Goal: Task Accomplishment & Management: Use online tool/utility

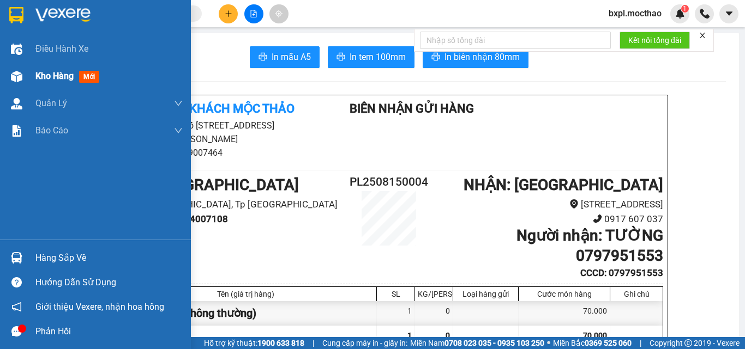
click at [20, 79] on img at bounding box center [16, 76] width 11 height 11
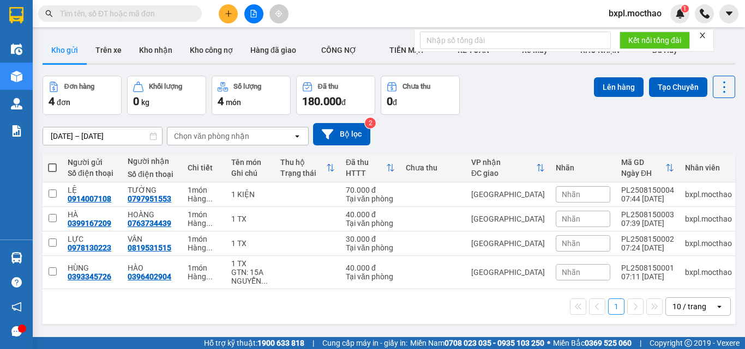
click at [51, 170] on span at bounding box center [52, 168] width 9 height 9
click at [52, 162] on input "checkbox" at bounding box center [52, 162] width 0 height 0
checkbox input "true"
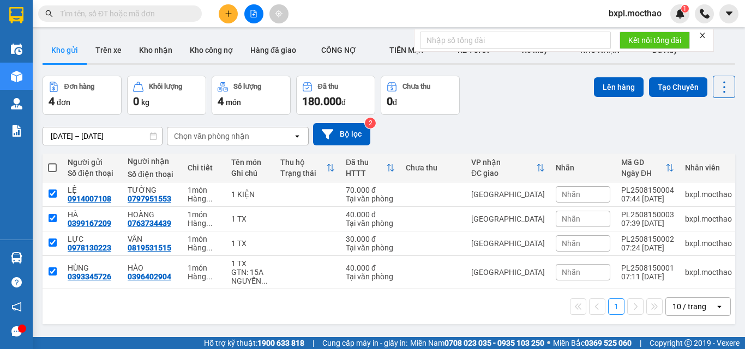
checkbox input "true"
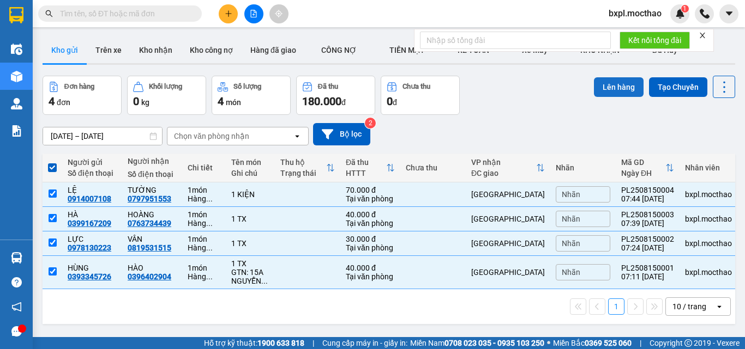
click at [610, 86] on button "Lên hàng" at bounding box center [619, 87] width 50 height 20
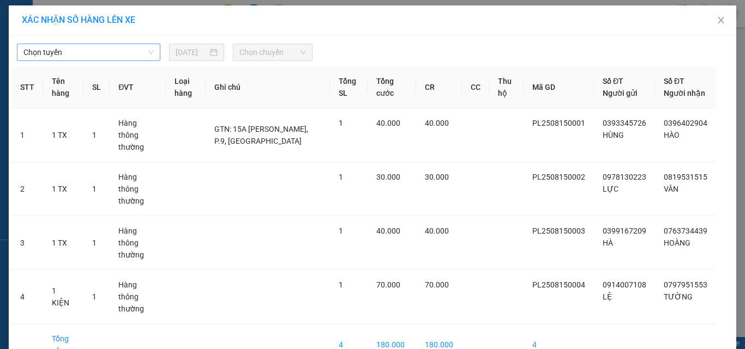
click at [77, 53] on span "Chọn tuyến" at bounding box center [88, 52] width 130 height 16
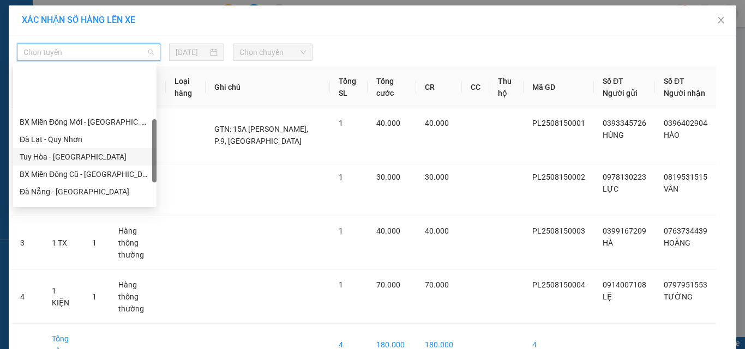
scroll to position [218, 0]
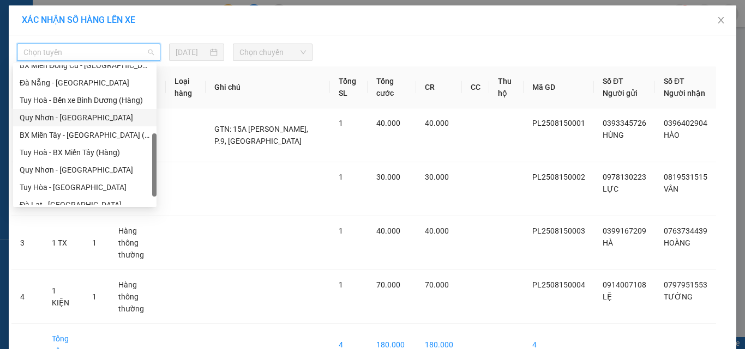
click at [41, 117] on div "Quy Nhơn - [GEOGRAPHIC_DATA]" at bounding box center [85, 118] width 130 height 12
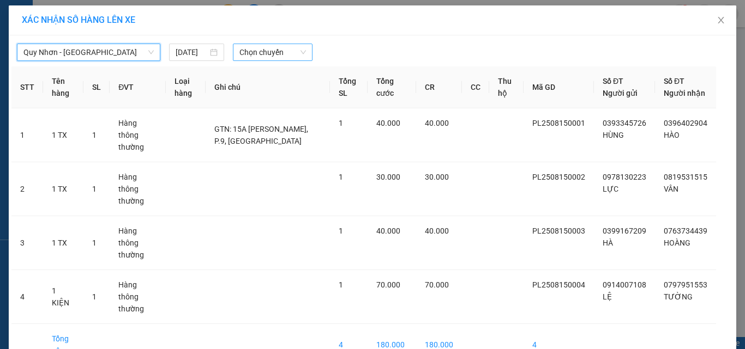
click at [264, 55] on span "Chọn chuyến" at bounding box center [272, 52] width 67 height 16
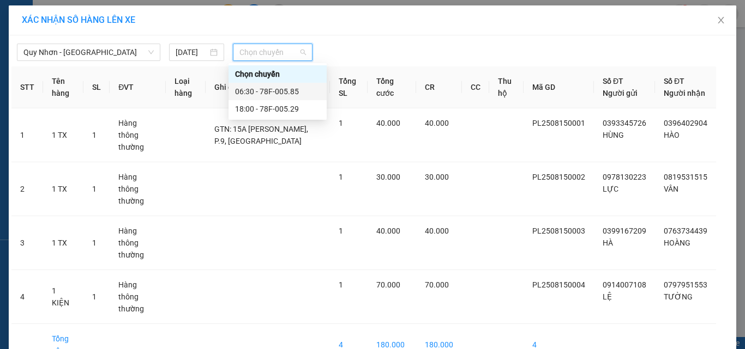
click at [273, 89] on div "06:30 - 78F-005.85" at bounding box center [277, 92] width 85 height 12
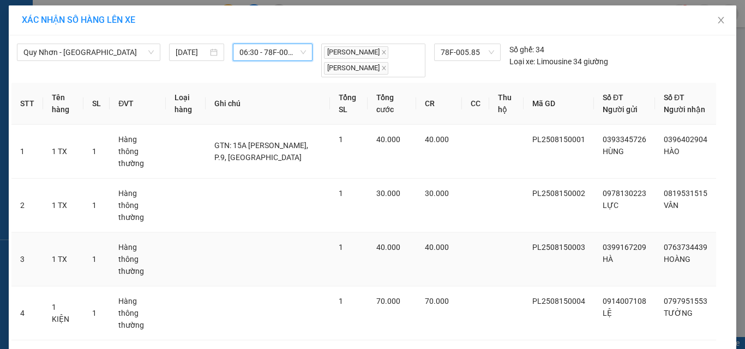
scroll to position [47, 0]
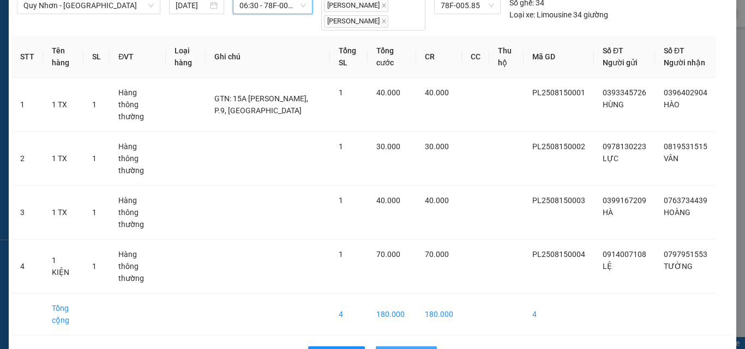
click at [402, 349] on span "Lên hàng" at bounding box center [412, 355] width 32 height 12
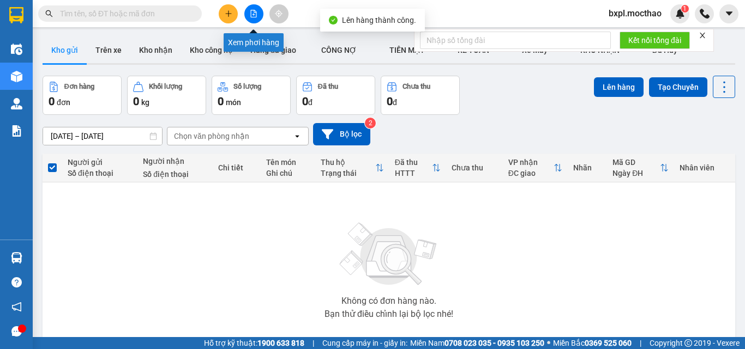
click at [250, 15] on icon "file-add" at bounding box center [254, 14] width 8 height 8
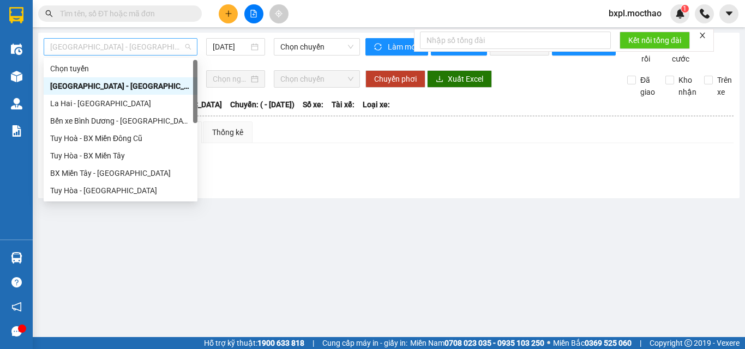
click at [111, 46] on span "[GEOGRAPHIC_DATA] - [GEOGRAPHIC_DATA]" at bounding box center [120, 47] width 141 height 16
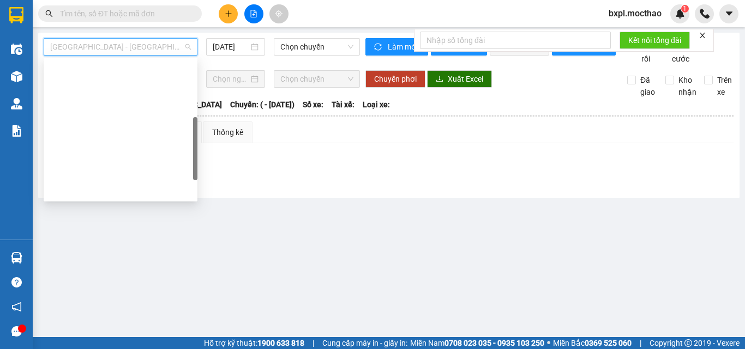
scroll to position [164, 0]
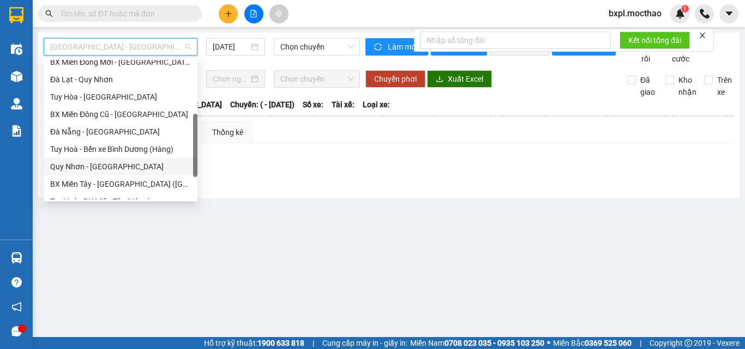
click at [72, 165] on div "Quy Nhơn - [GEOGRAPHIC_DATA]" at bounding box center [120, 167] width 141 height 12
type input "[DATE]"
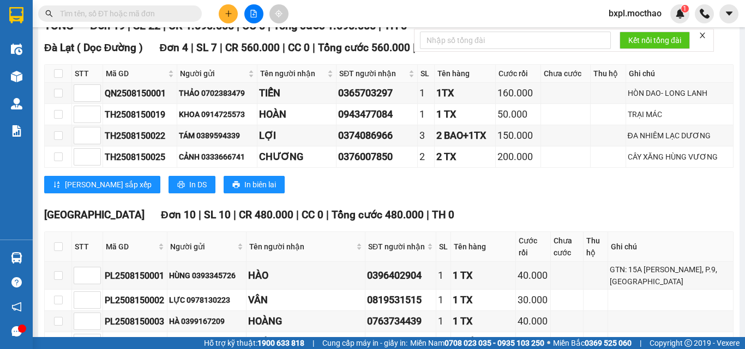
scroll to position [273, 0]
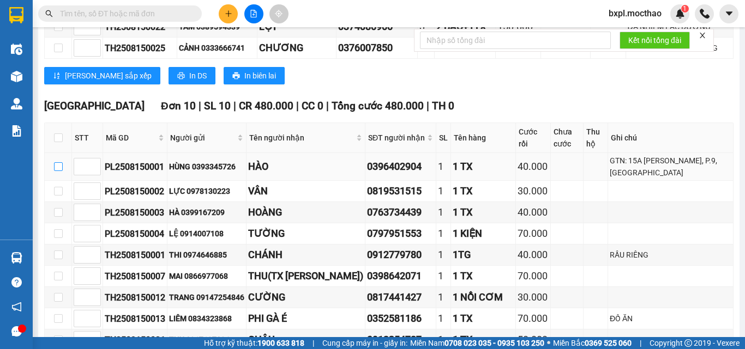
click at [59, 171] on input "checkbox" at bounding box center [58, 166] width 9 height 9
checkbox input "true"
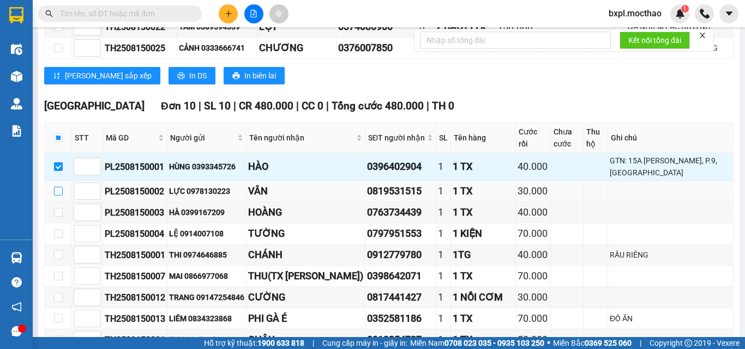
click at [57, 196] on input "checkbox" at bounding box center [58, 191] width 9 height 9
checkbox input "true"
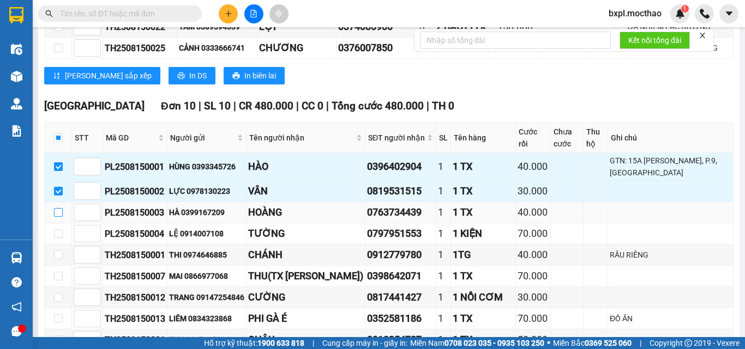
click at [57, 217] on input "checkbox" at bounding box center [58, 212] width 9 height 9
checkbox input "true"
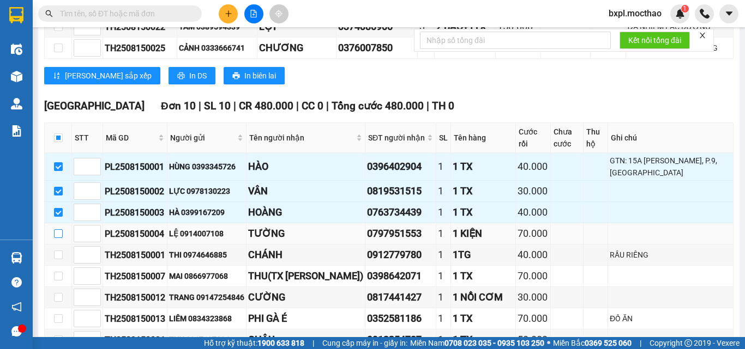
click at [59, 238] on input "checkbox" at bounding box center [58, 233] width 9 height 9
checkbox input "true"
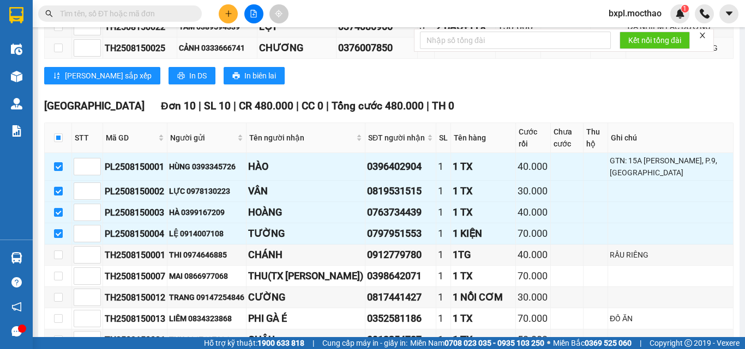
scroll to position [0, 0]
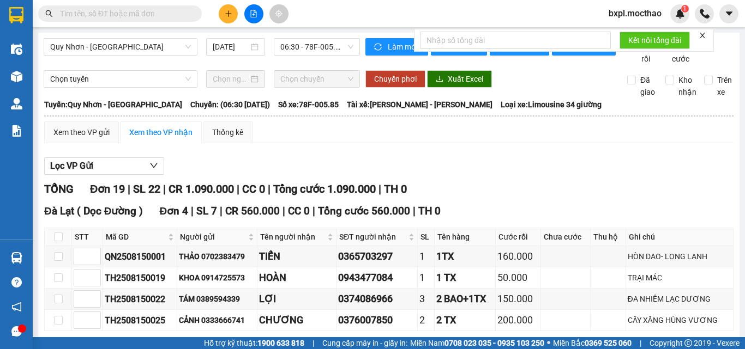
click at [700, 35] on icon "close" at bounding box center [702, 36] width 8 height 8
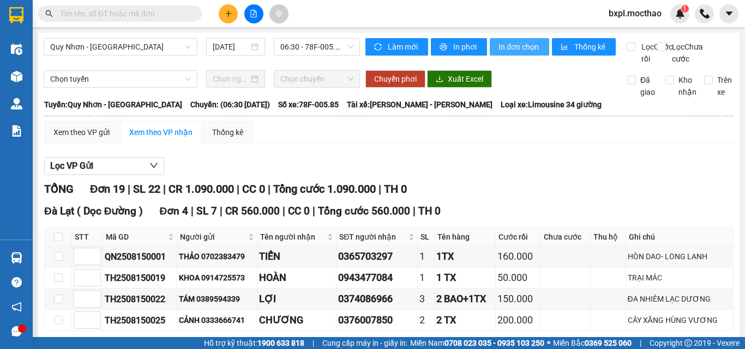
click at [514, 45] on span "In đơn chọn" at bounding box center [519, 47] width 42 height 12
click at [518, 49] on span "In đơn chọn" at bounding box center [519, 47] width 42 height 12
